Goal: Information Seeking & Learning: Learn about a topic

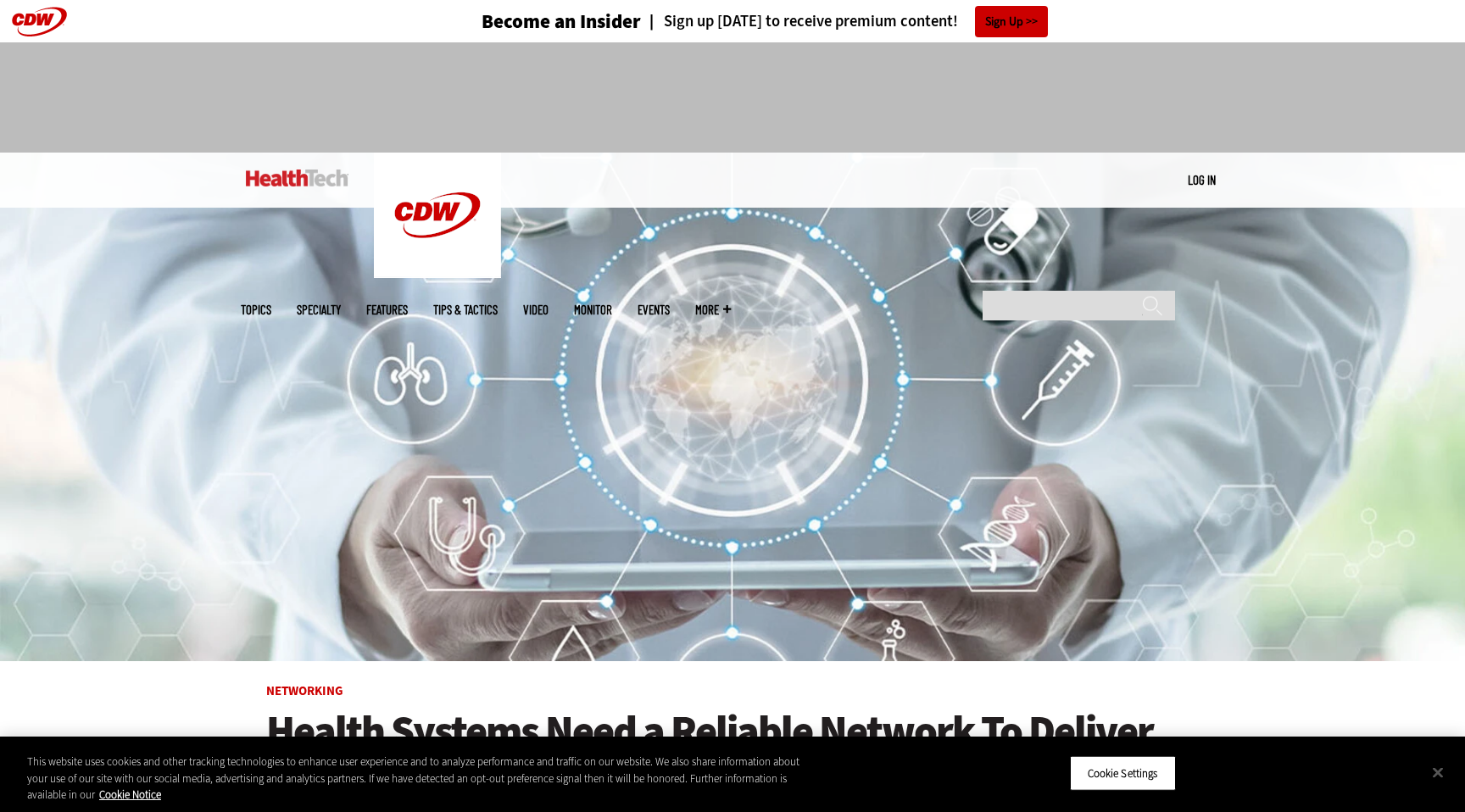
click at [612, 304] on link "MonITor" at bounding box center [593, 310] width 38 height 13
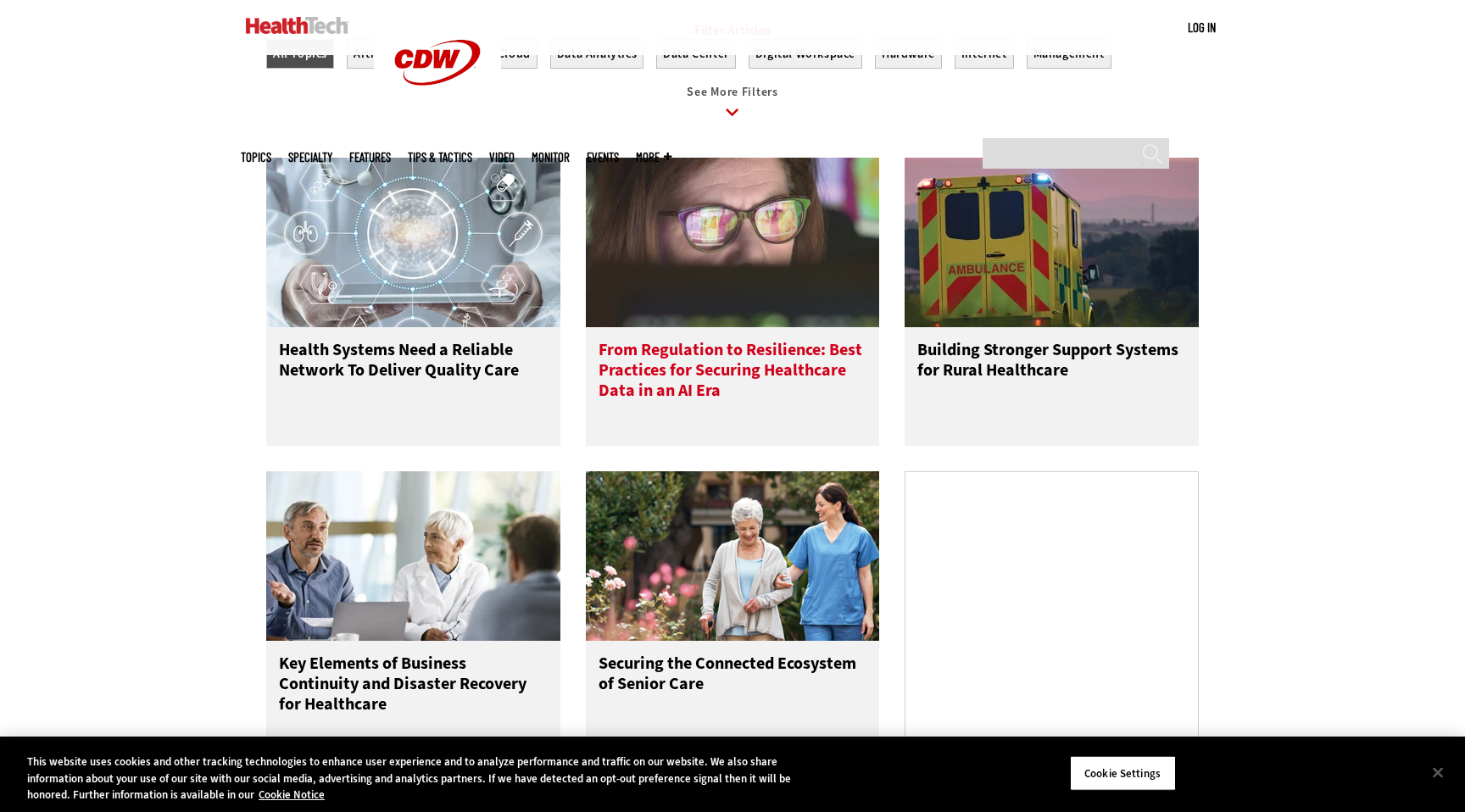
scroll to position [604, 0]
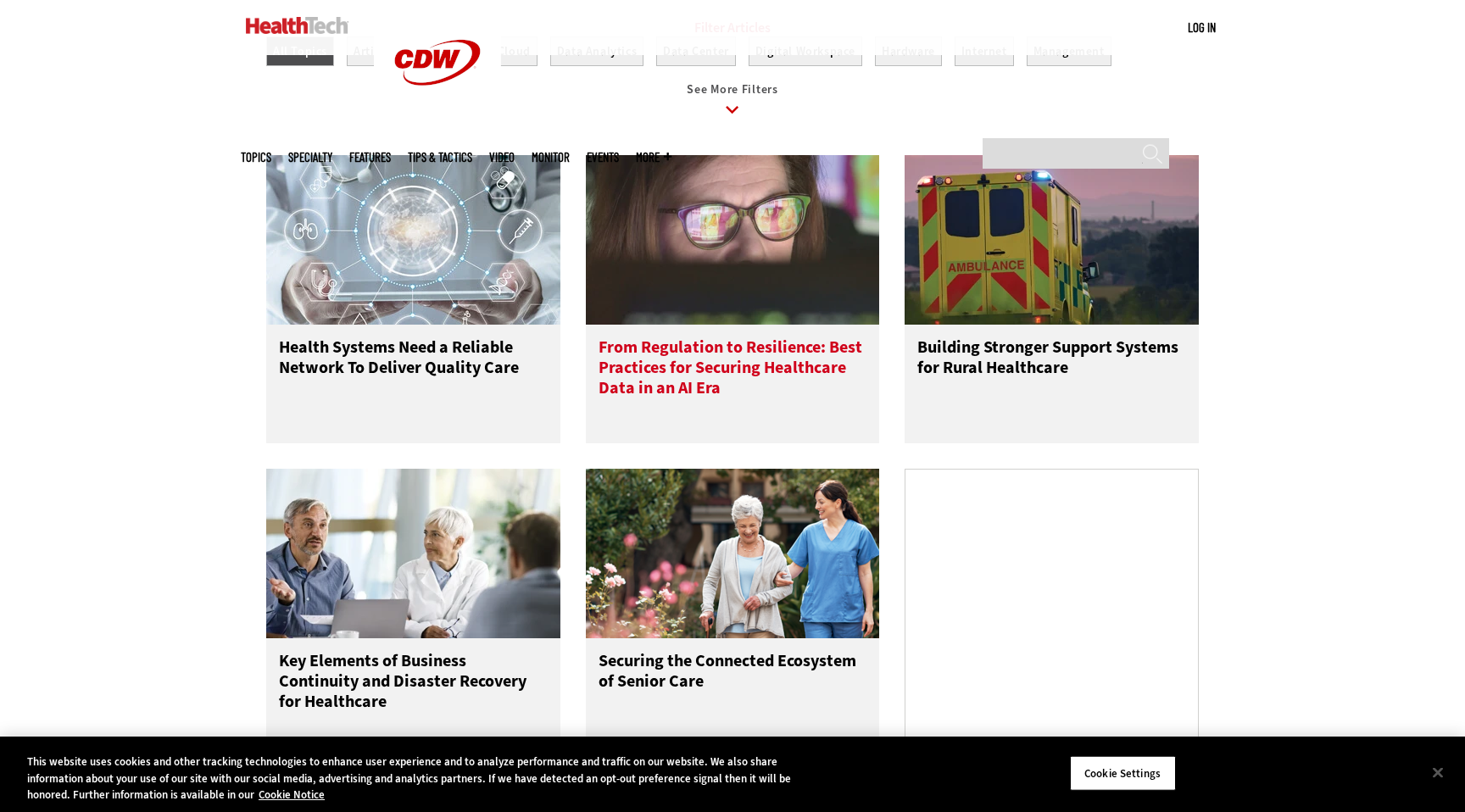
click at [740, 388] on h3 "From Regulation to Resilience: Best Practices for Securing Healthcare Data in a…" at bounding box center [733, 371] width 269 height 68
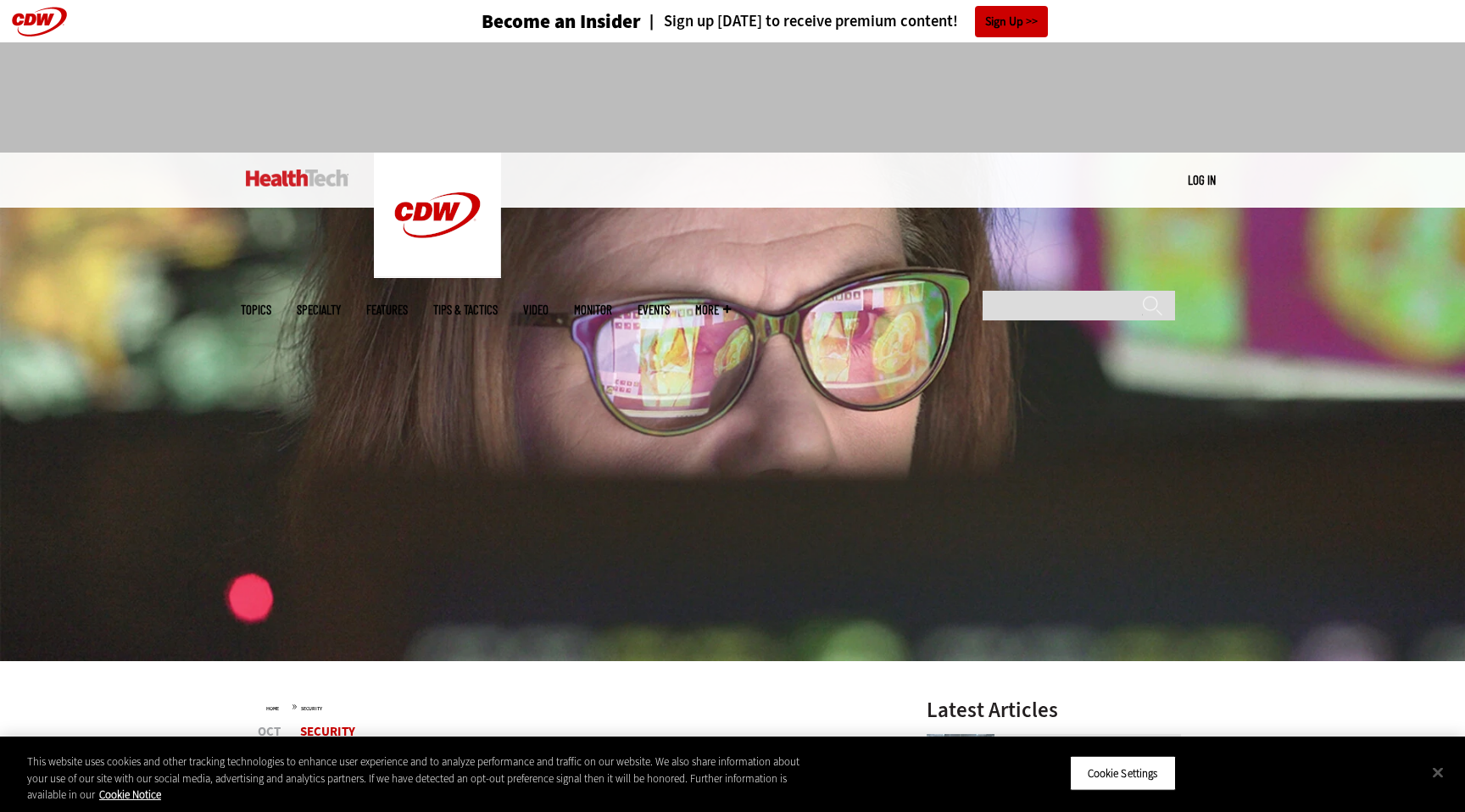
scroll to position [292, 0]
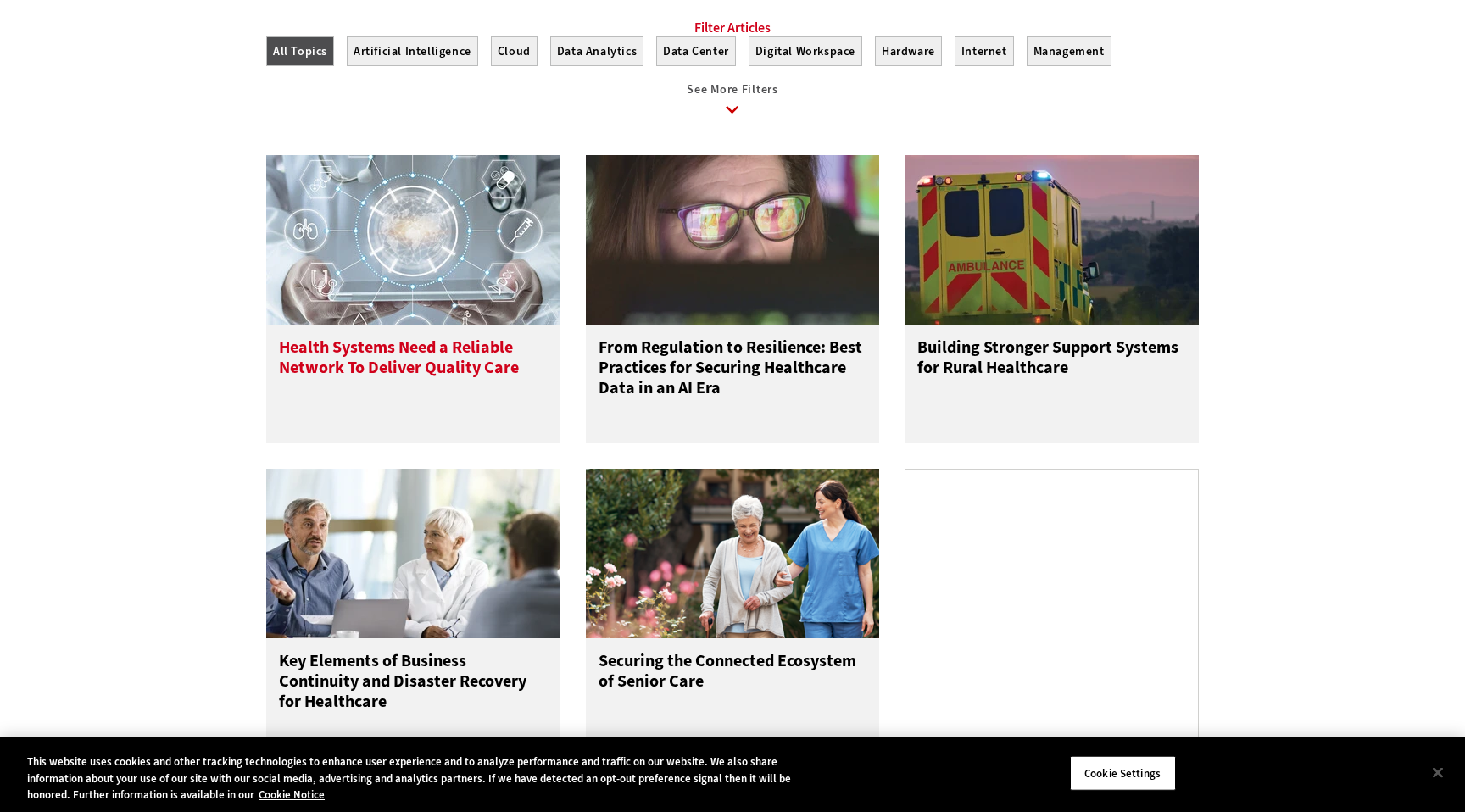
drag, startPoint x: 459, startPoint y: 389, endPoint x: 482, endPoint y: 387, distance: 23.1
click at [459, 389] on h3 "Health Systems Need a Reliable Network To Deliver Quality Care" at bounding box center [413, 371] width 269 height 68
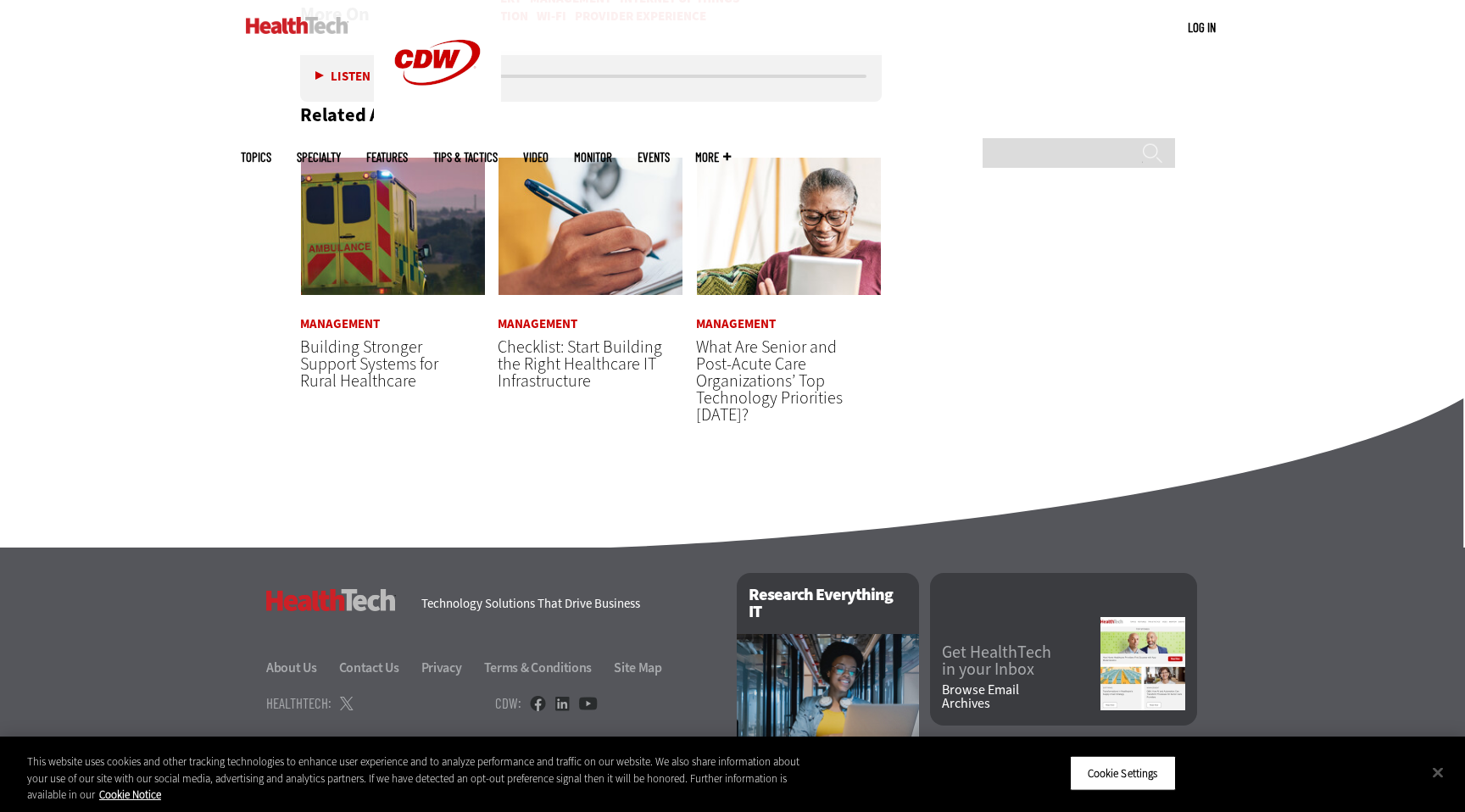
scroll to position [4407, 0]
